Goal: Check status

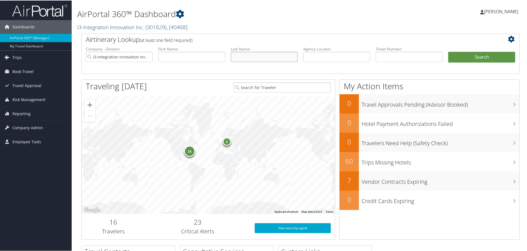
click at [262, 57] on input "text" at bounding box center [264, 56] width 67 height 10
type input "[PERSON_NAME]"
click at [448, 51] on button "Search" at bounding box center [481, 56] width 67 height 11
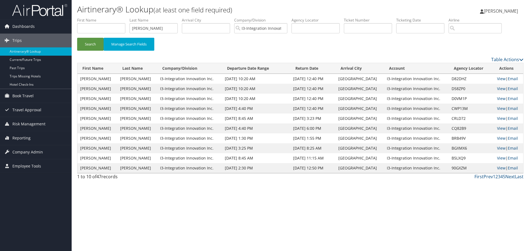
click at [494, 88] on td "View | Email" at bounding box center [508, 89] width 29 height 10
click at [497, 88] on link "View" at bounding box center [501, 88] width 9 height 5
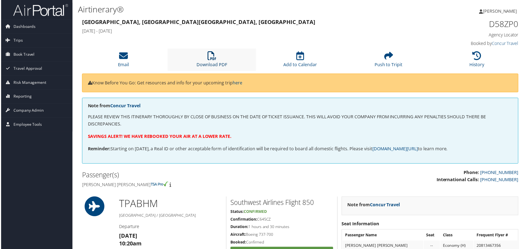
click at [210, 52] on icon at bounding box center [211, 56] width 9 height 9
